Goal: Task Accomplishment & Management: Manage account settings

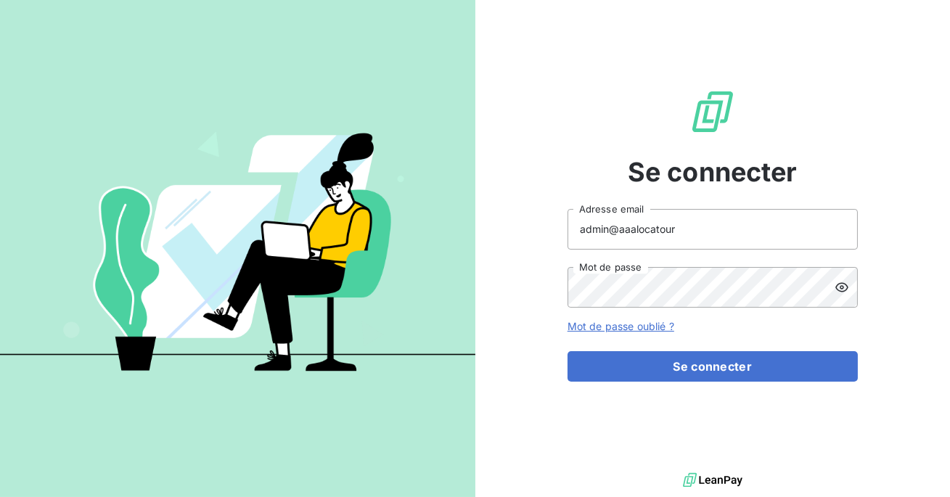
click at [685, 228] on input "admin@aaalocatour" at bounding box center [713, 229] width 290 height 41
type input "admin@ariesconsultingfzco"
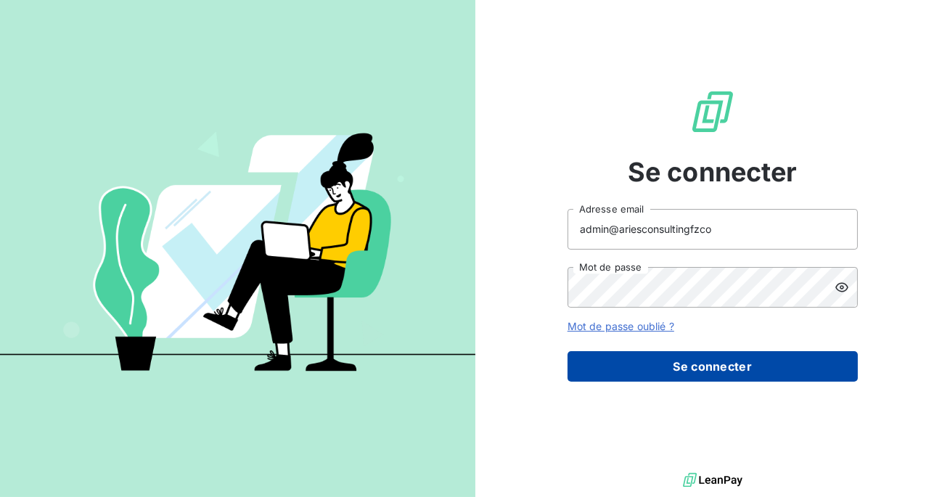
click at [697, 369] on button "Se connecter" at bounding box center [713, 366] width 290 height 30
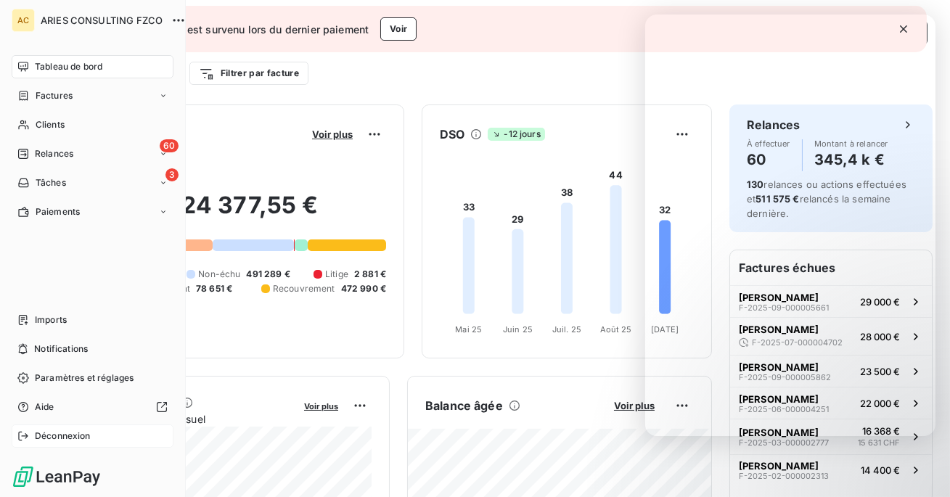
click at [29, 430] on div "Déconnexion" at bounding box center [93, 436] width 162 height 23
